Goal: Navigation & Orientation: Find specific page/section

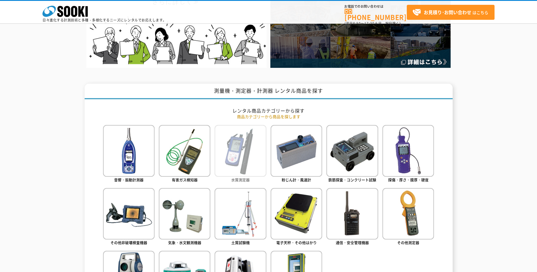
scroll to position [170, 0]
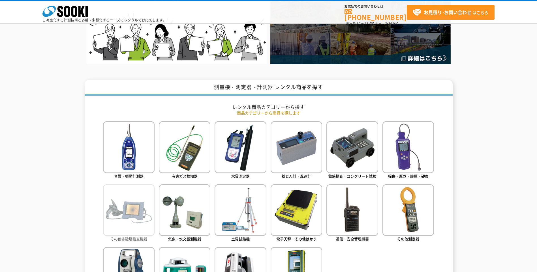
click at [137, 217] on img at bounding box center [129, 211] width 52 height 52
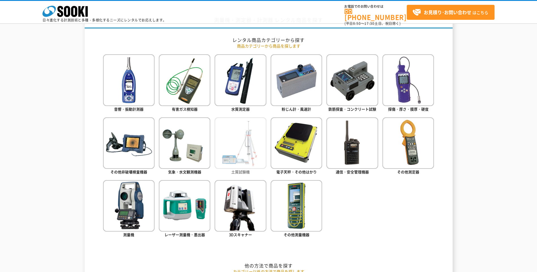
scroll to position [255, 0]
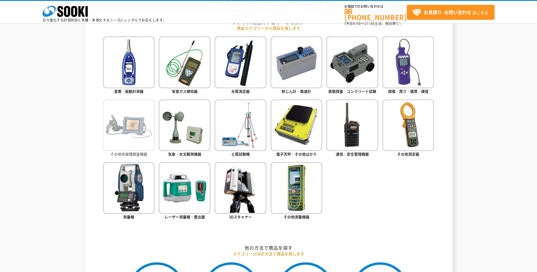
click at [124, 133] on img at bounding box center [129, 126] width 52 height 52
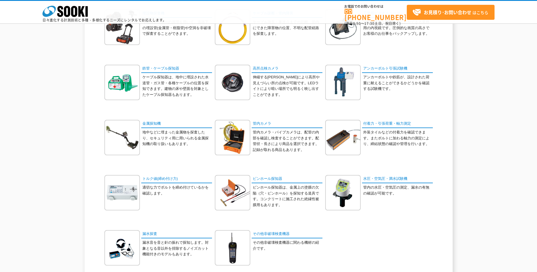
scroll to position [57, 0]
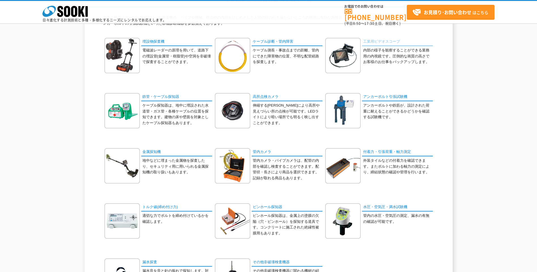
click at [380, 42] on link "工業用ビデオスコープ" at bounding box center [397, 42] width 71 height 8
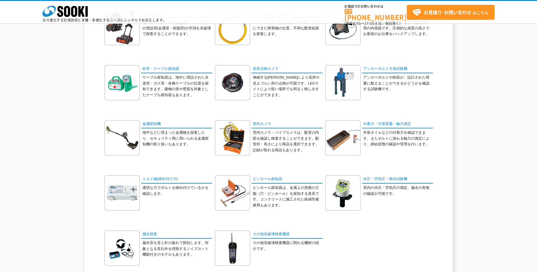
scroll to position [85, 0]
click at [269, 235] on link "その他非破壊検査機器" at bounding box center [287, 235] width 71 height 8
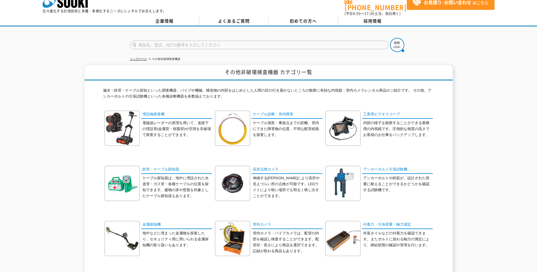
scroll to position [0, 0]
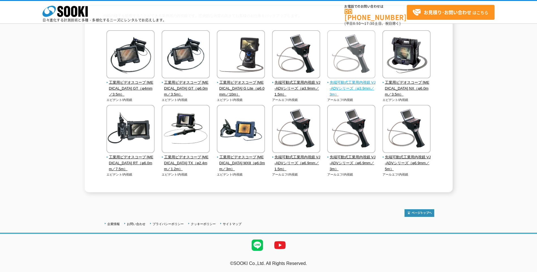
scroll to position [59, 0]
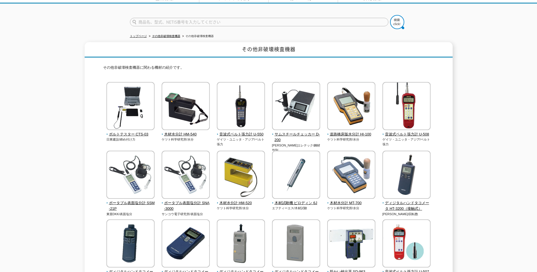
scroll to position [28, 0]
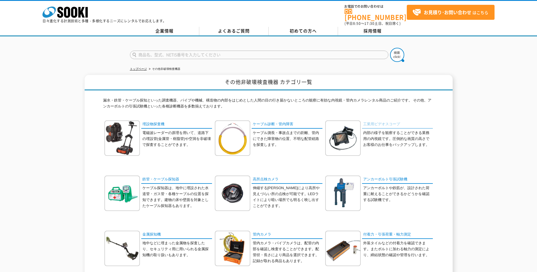
click at [377, 121] on link "工業用ビデオスコープ" at bounding box center [397, 125] width 71 height 8
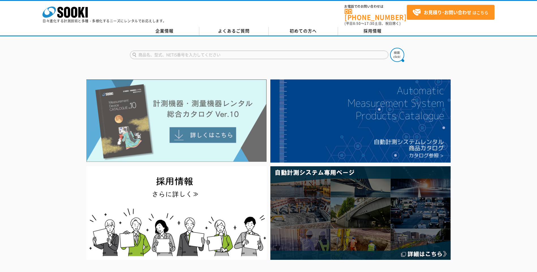
click at [208, 139] on img at bounding box center [176, 121] width 180 height 83
